Goal: Information Seeking & Learning: Learn about a topic

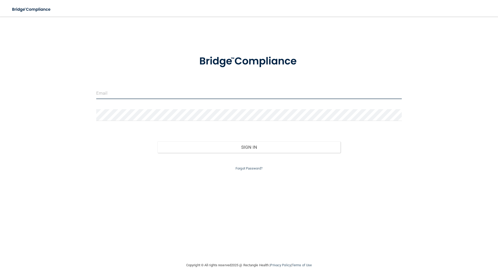
click at [230, 94] on input "email" at bounding box center [249, 93] width 306 height 12
type input "[PERSON_NAME][EMAIL_ADDRESS][DOMAIN_NAME]"
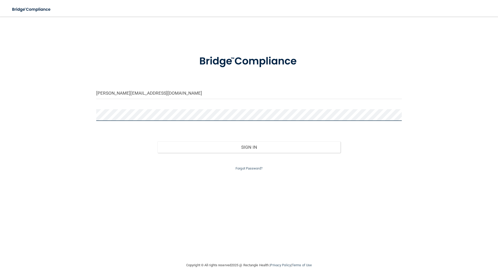
click at [158, 141] on button "Sign In" at bounding box center [250, 146] width 184 height 11
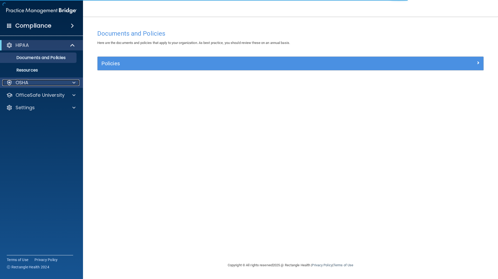
click at [22, 82] on p "OSHA" at bounding box center [22, 82] width 13 height 6
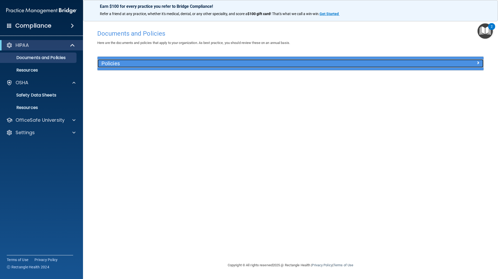
click at [118, 64] on h5 "Policies" at bounding box center [243, 63] width 282 height 6
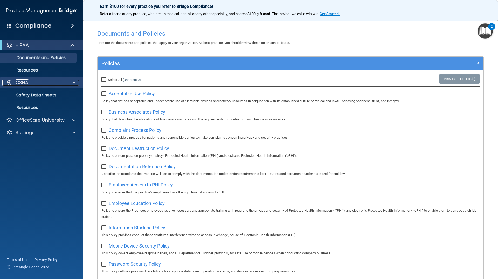
click at [24, 82] on p "OSHA" at bounding box center [22, 82] width 13 height 6
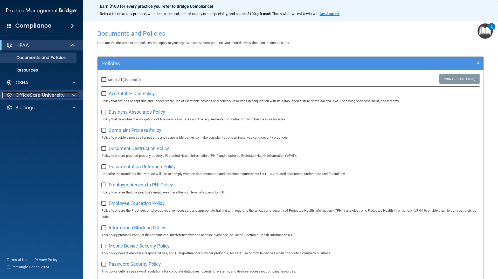
click at [61, 96] on p "OfficeSafe University" at bounding box center [40, 95] width 49 height 6
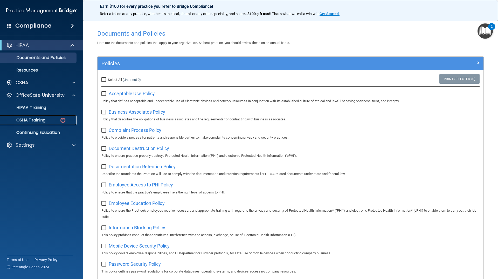
click at [45, 120] on p "OSHA Training" at bounding box center [24, 119] width 42 height 5
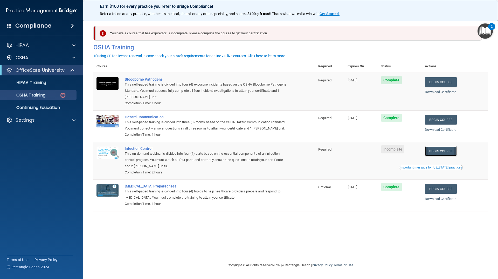
click at [441, 153] on link "Begin Course" at bounding box center [441, 151] width 32 height 10
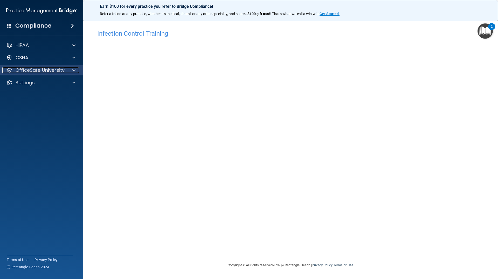
click at [32, 71] on p "OfficeSafe University" at bounding box center [40, 70] width 49 height 6
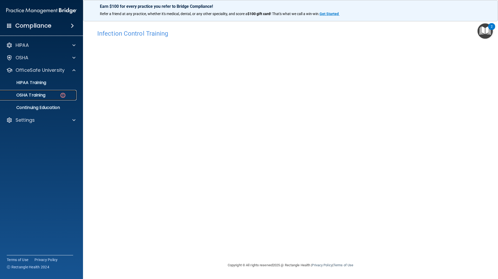
click at [37, 95] on p "OSHA Training" at bounding box center [24, 94] width 42 height 5
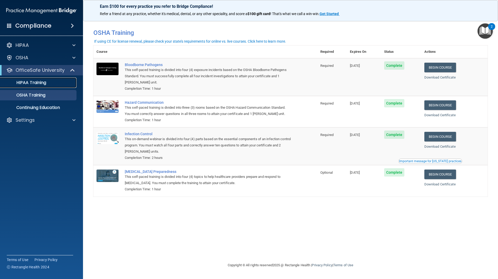
click at [48, 83] on div "HIPAA Training" at bounding box center [38, 82] width 71 height 5
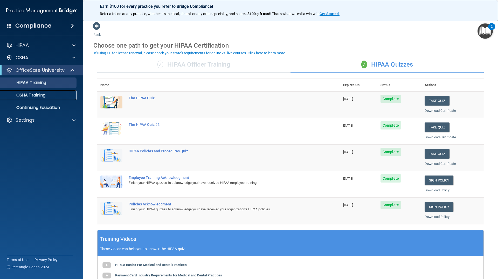
click at [44, 98] on link "OSHA Training" at bounding box center [36, 95] width 82 height 10
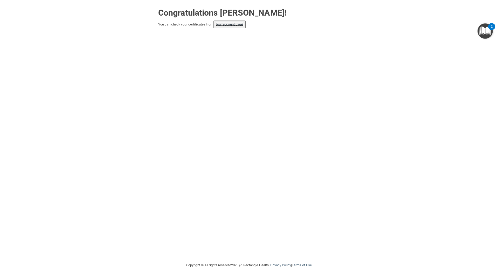
click at [232, 25] on link "your account page!" at bounding box center [230, 24] width 28 height 4
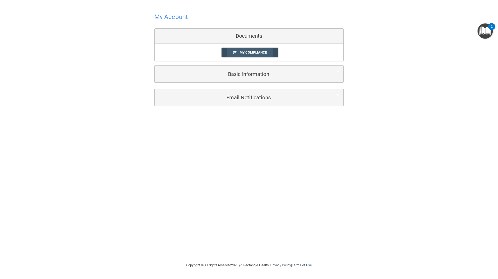
click at [251, 56] on link "My Compliance" at bounding box center [250, 53] width 57 height 10
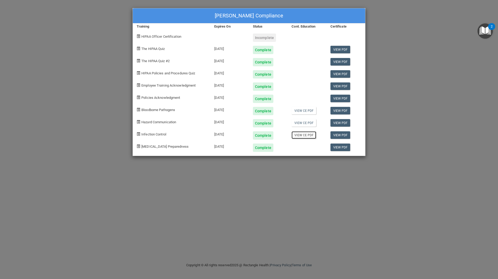
click at [303, 134] on link "View CE PDF" at bounding box center [304, 135] width 25 height 8
